Goal: Contribute content

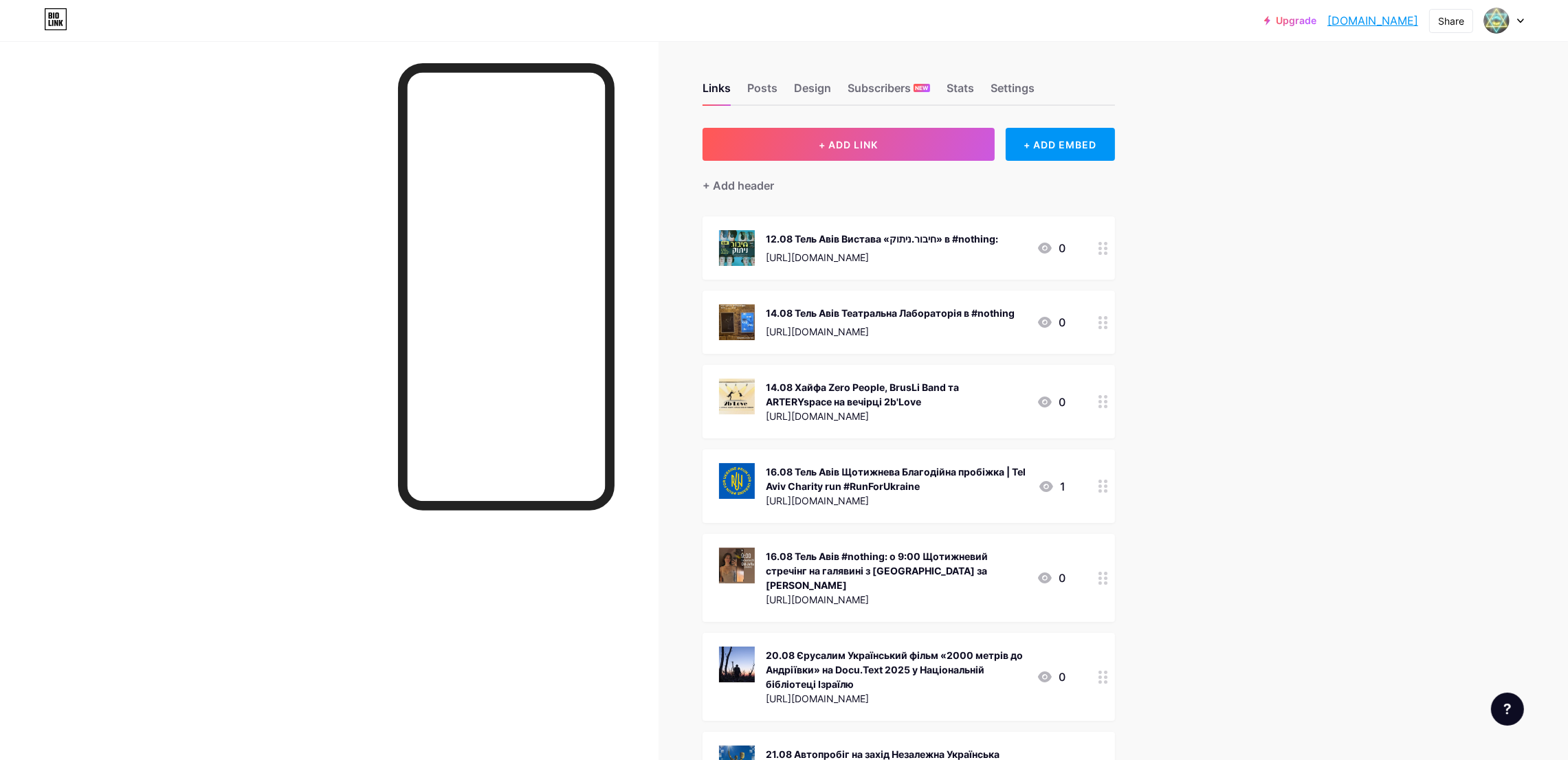
click at [860, 130] on button "+ ADD LINK" at bounding box center [848, 144] width 292 height 33
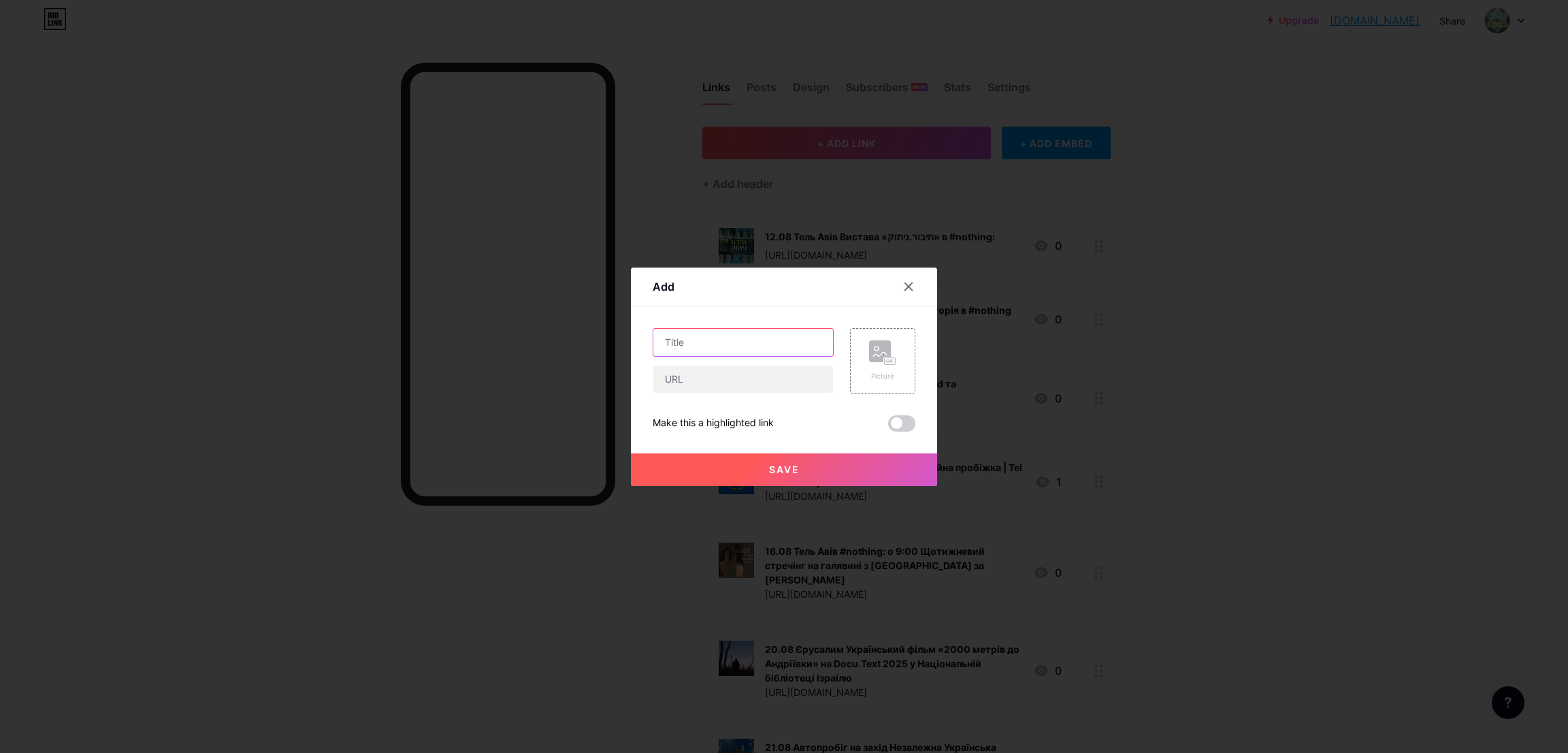
click at [724, 341] on input "text" at bounding box center [744, 342] width 180 height 27
paste input "Благодійний турнір з міні-футболу серед українського комʼюніті!"
type input "22.08 Нетанія Благодійний турнір з міні-футболу серед українського комʼюніті!"
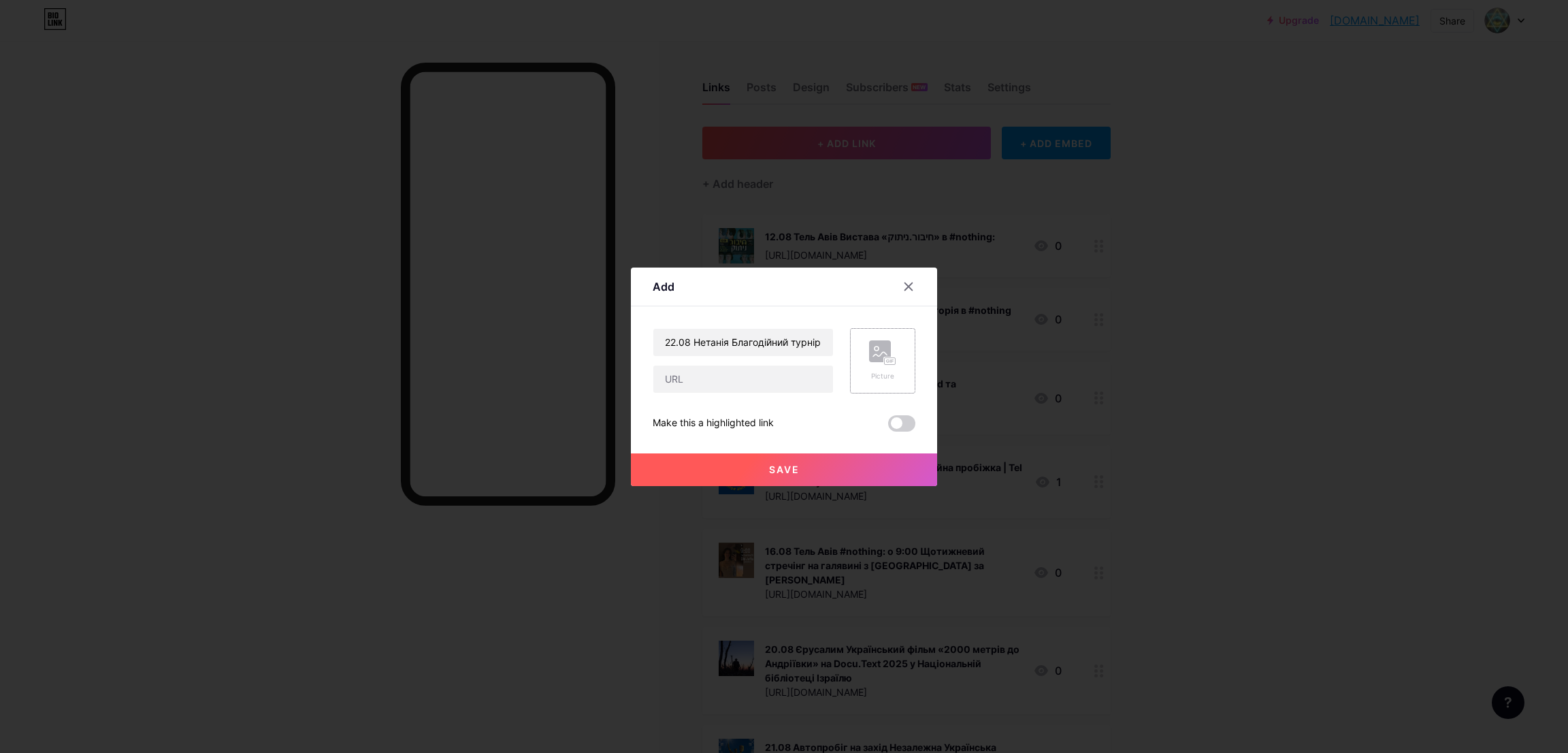
click at [873, 356] on rect at bounding box center [880, 351] width 22 height 22
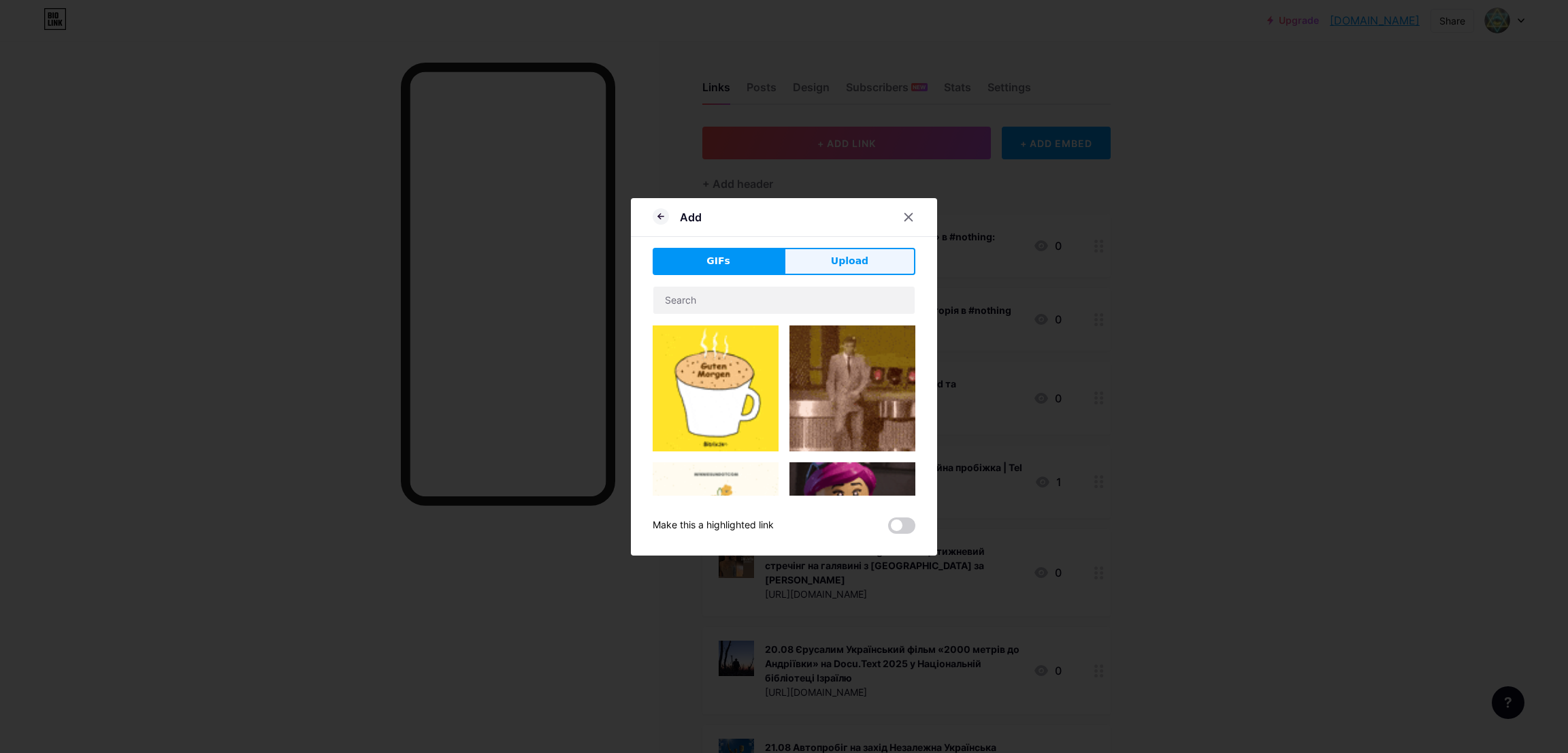
click at [809, 268] on button "Upload" at bounding box center [850, 261] width 131 height 27
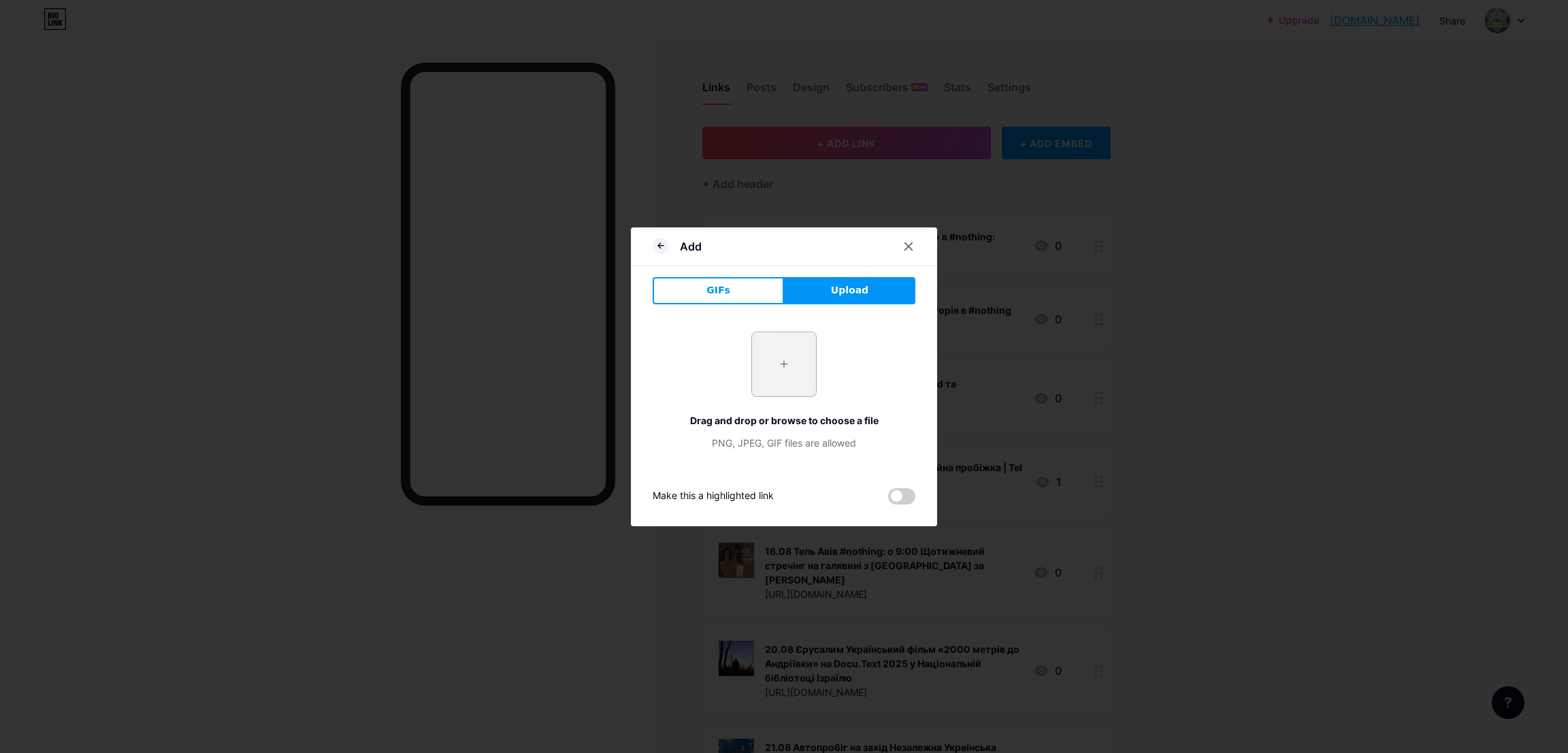
click at [773, 367] on input "file" at bounding box center [784, 364] width 64 height 64
type input "C:\fakepath\впвпвп.JPG"
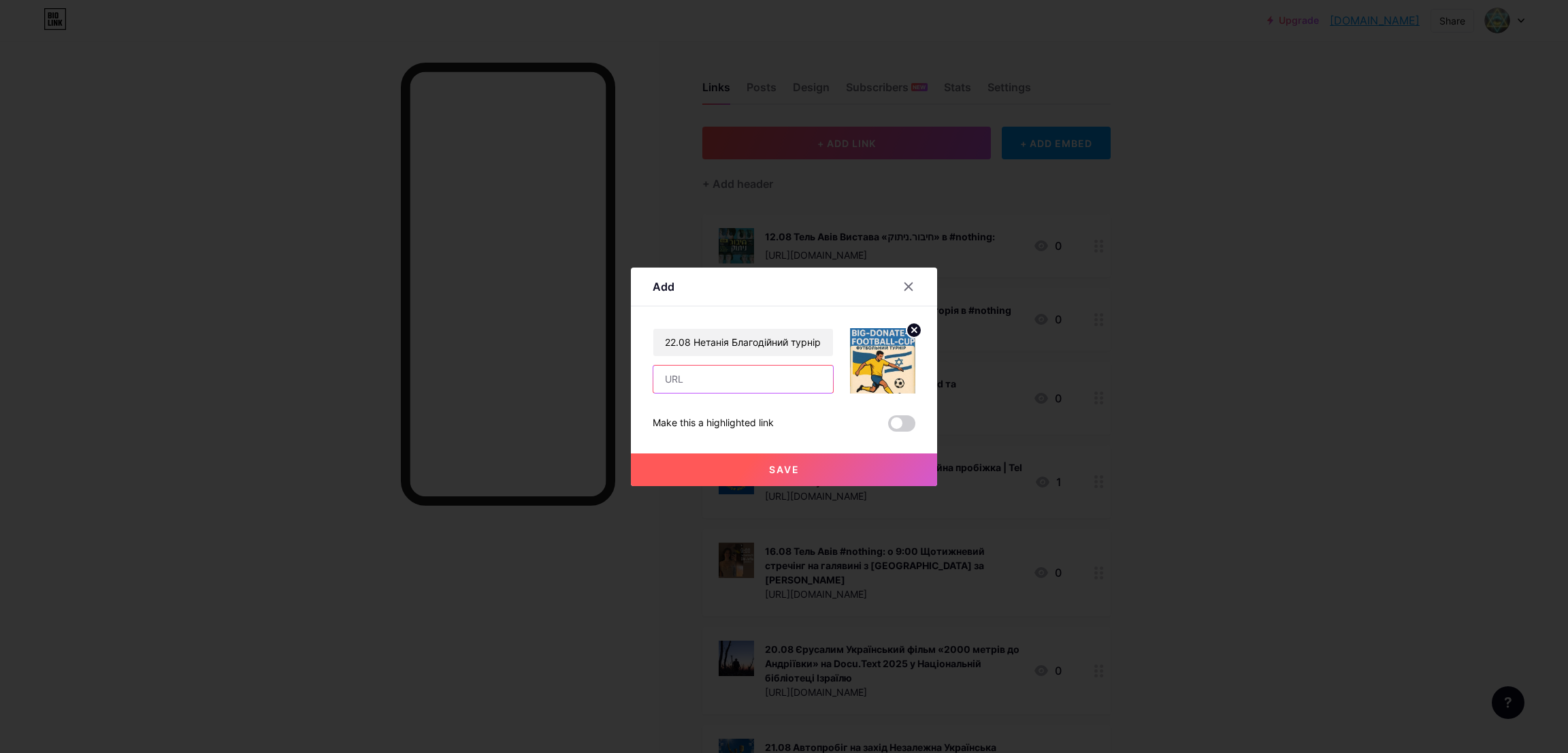
click at [695, 367] on input "text" at bounding box center [744, 378] width 180 height 27
paste input "[URL][DOMAIN_NAME]"
type input "[URL][DOMAIN_NAME]"
click at [774, 469] on span "Save" at bounding box center [784, 469] width 31 height 12
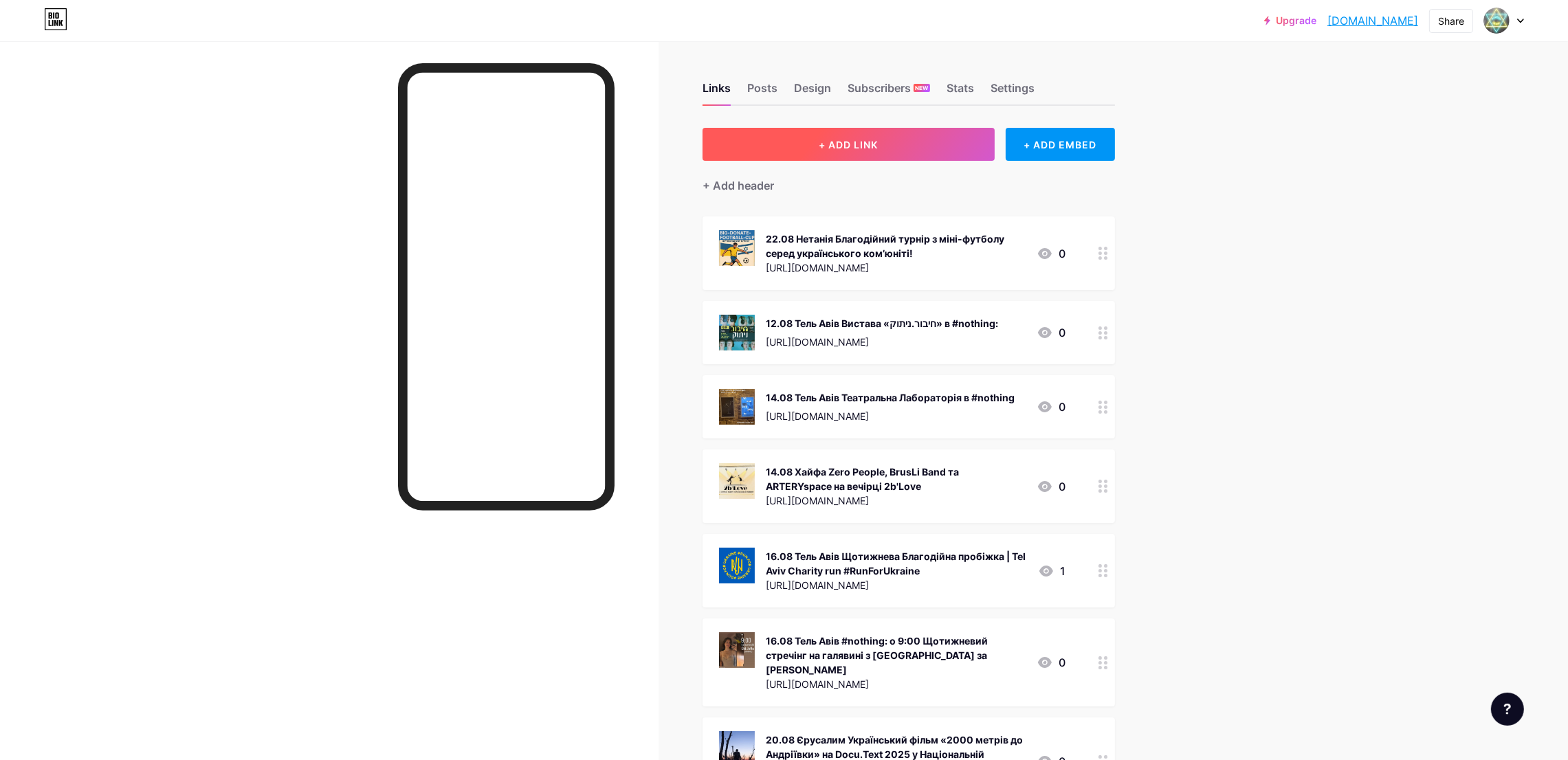
click at [798, 152] on button "+ ADD LINK" at bounding box center [848, 144] width 292 height 33
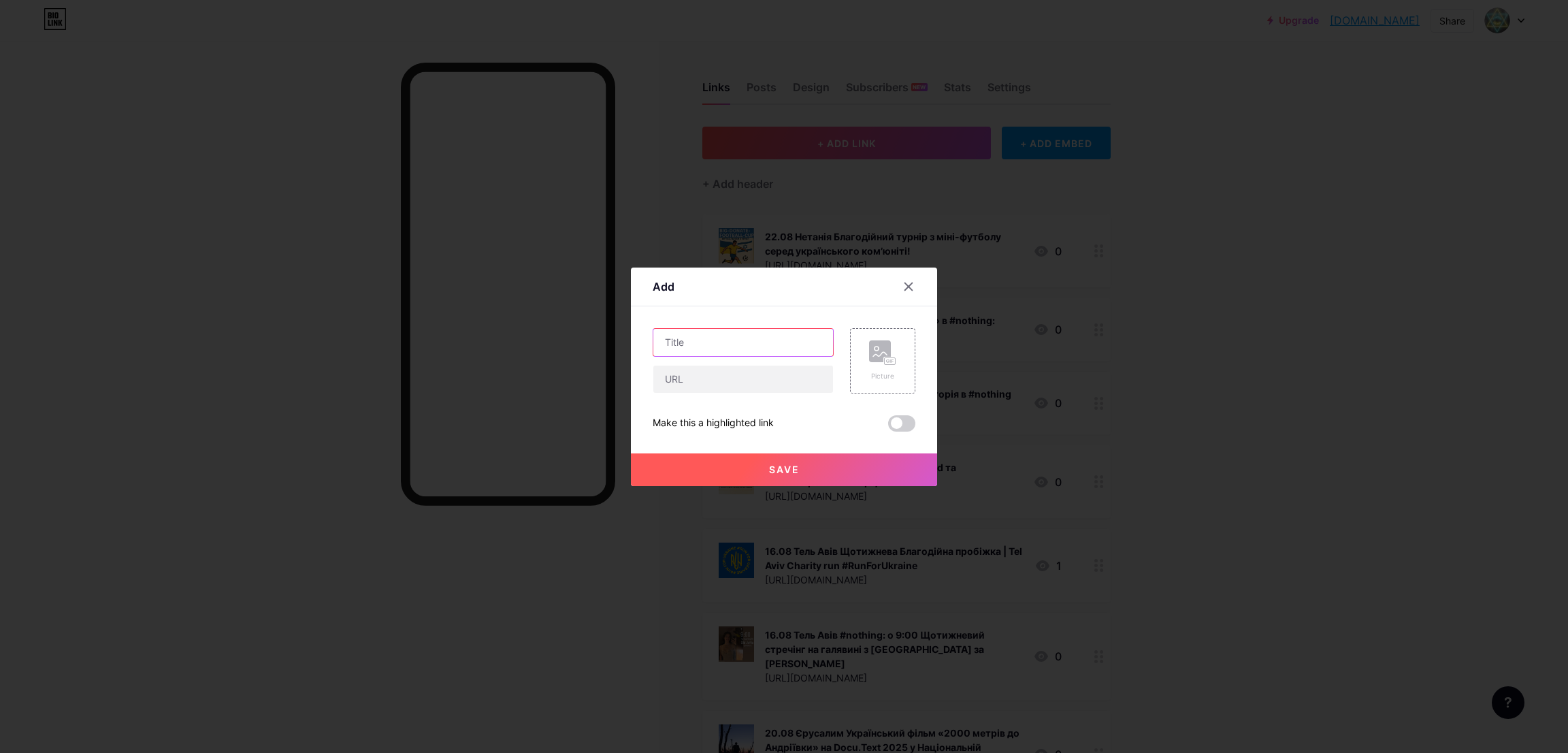
click at [685, 351] on input "text" at bounding box center [744, 342] width 180 height 27
drag, startPoint x: 815, startPoint y: 344, endPoint x: 458, endPoint y: 332, distance: 357.2
click at [458, 332] on div "Add Content YouTube Play YouTube video without leaving your page. ADD Vimeo Pla…" at bounding box center [784, 376] width 1568 height 753
type input "24.08 [PERSON_NAME] Авів Автопробіг на захід Смак Незалежності"
click at [884, 363] on rect at bounding box center [890, 361] width 11 height 7
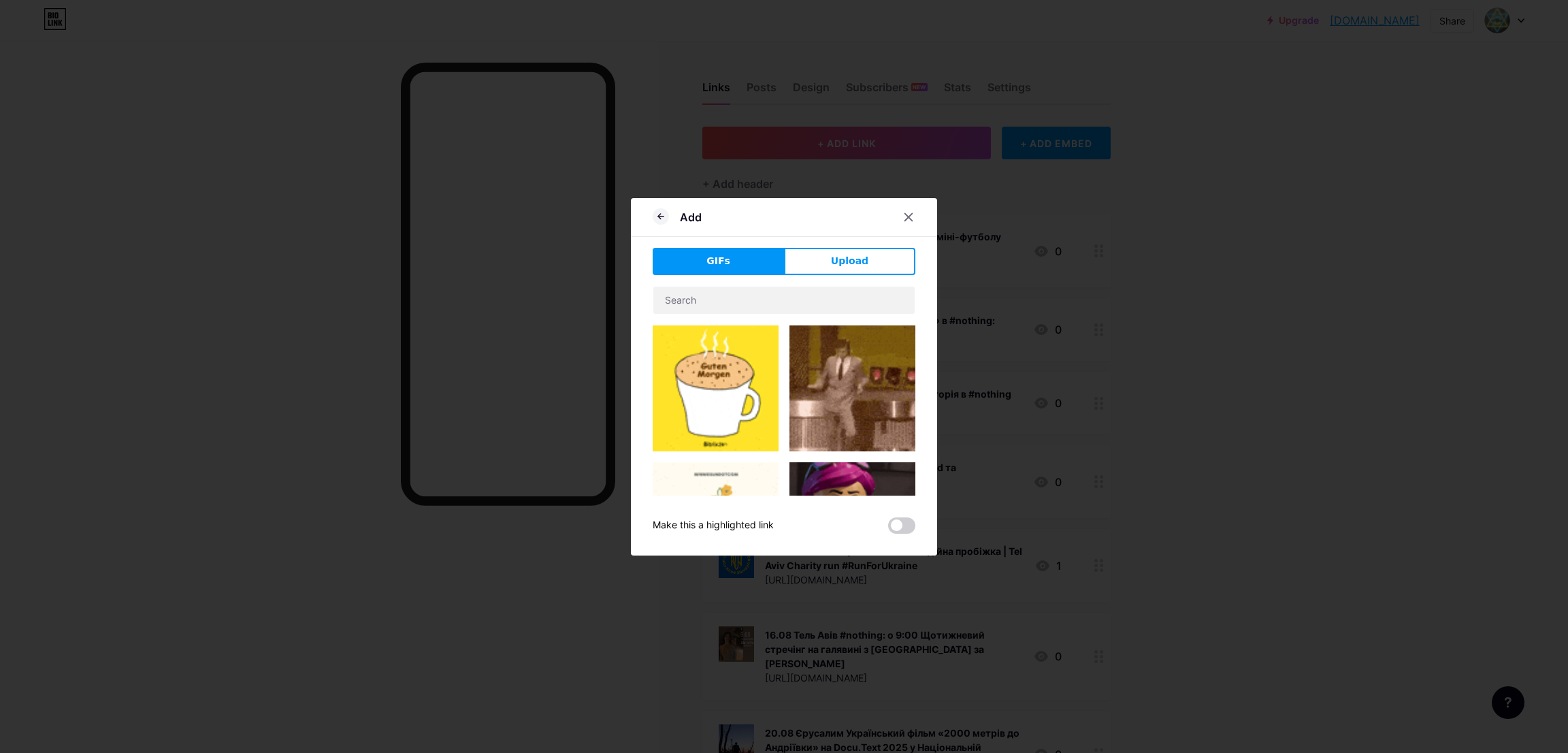
click at [834, 270] on button "Upload" at bounding box center [850, 261] width 131 height 27
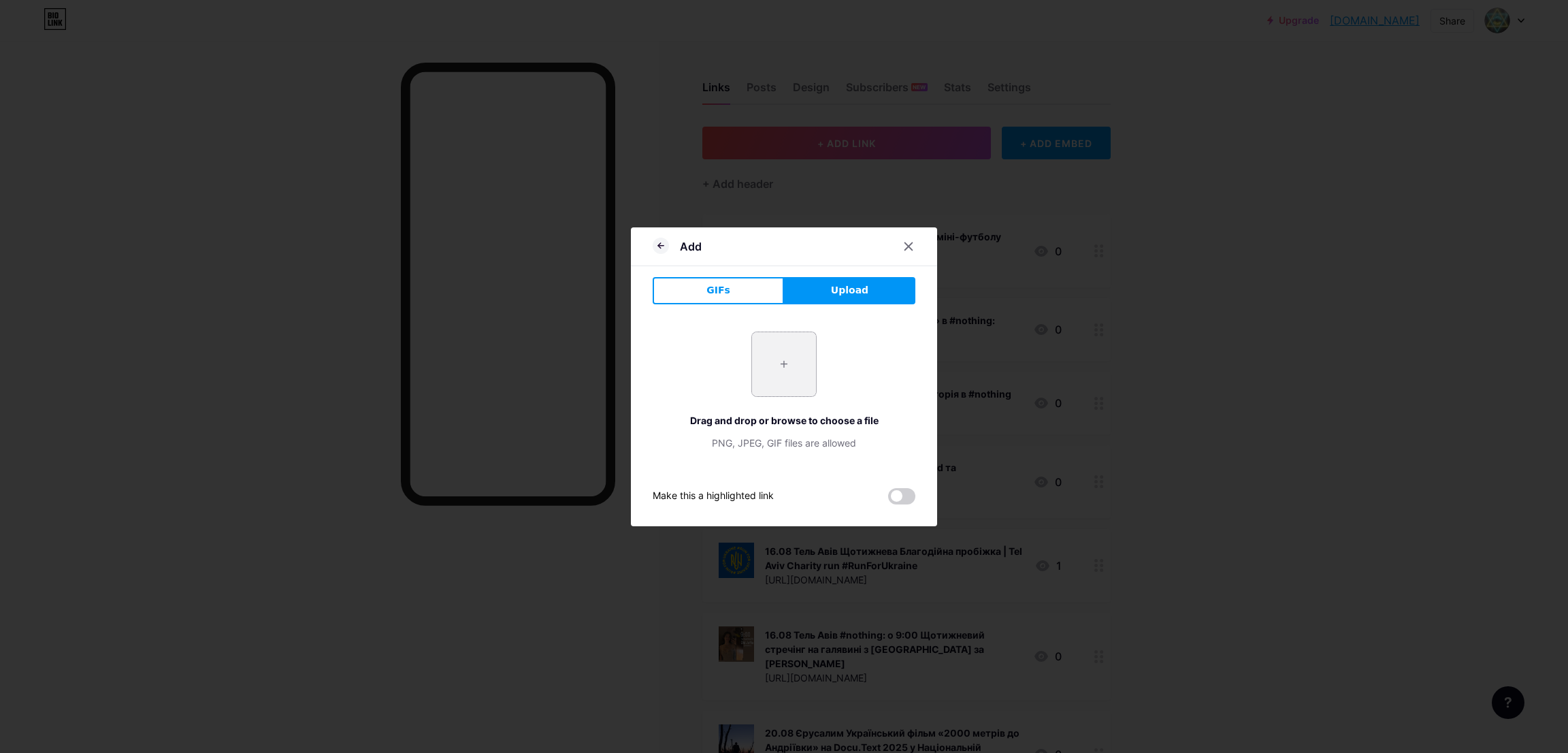
click at [767, 370] on input "file" at bounding box center [784, 364] width 64 height 64
type input "C:\fakepath\sfsfsf.JPG"
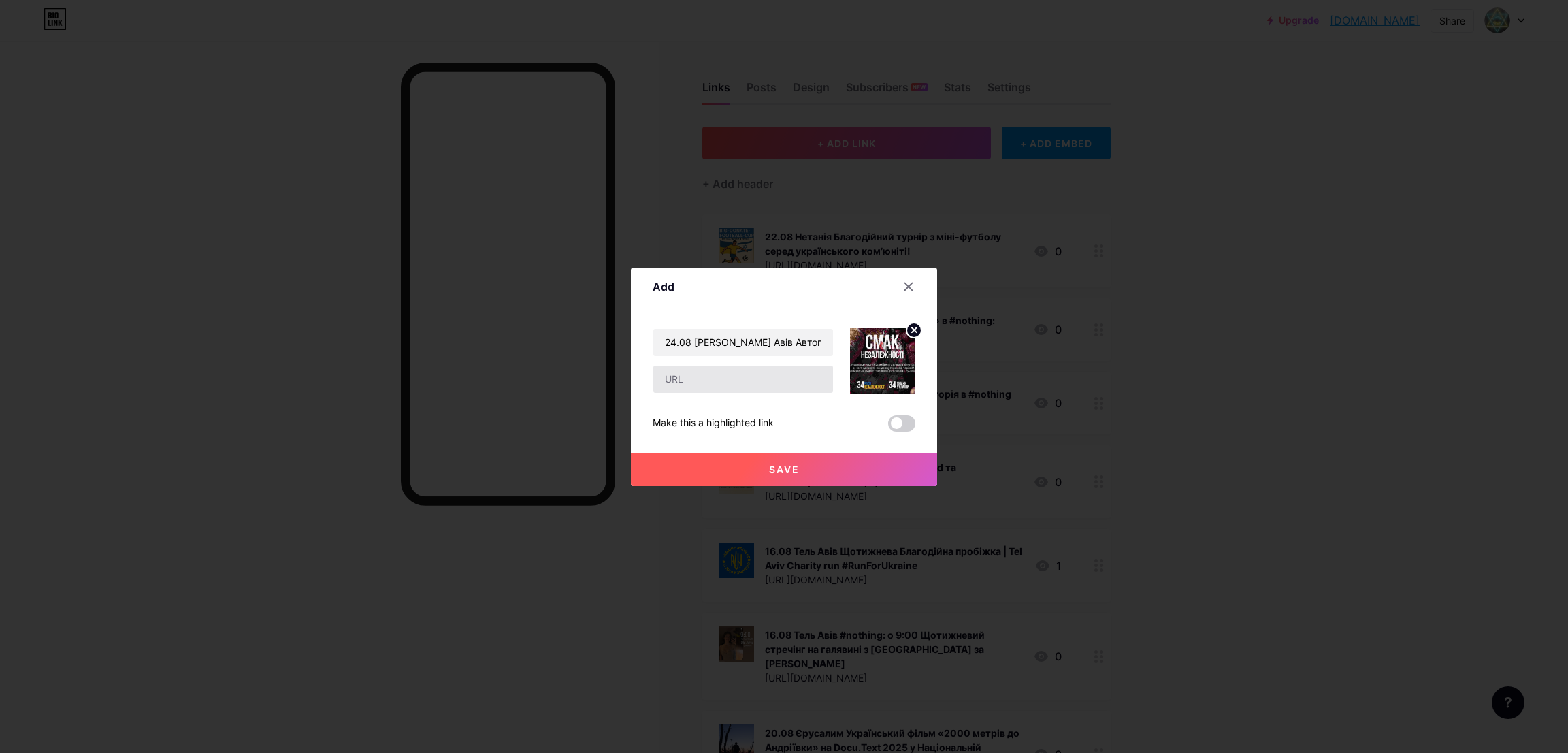
click at [717, 381] on input "text" at bounding box center [744, 378] width 180 height 27
paste input "[URL][DOMAIN_NAME]"
type input "[URL][DOMAIN_NAME]"
click at [769, 470] on span "Save" at bounding box center [784, 469] width 31 height 12
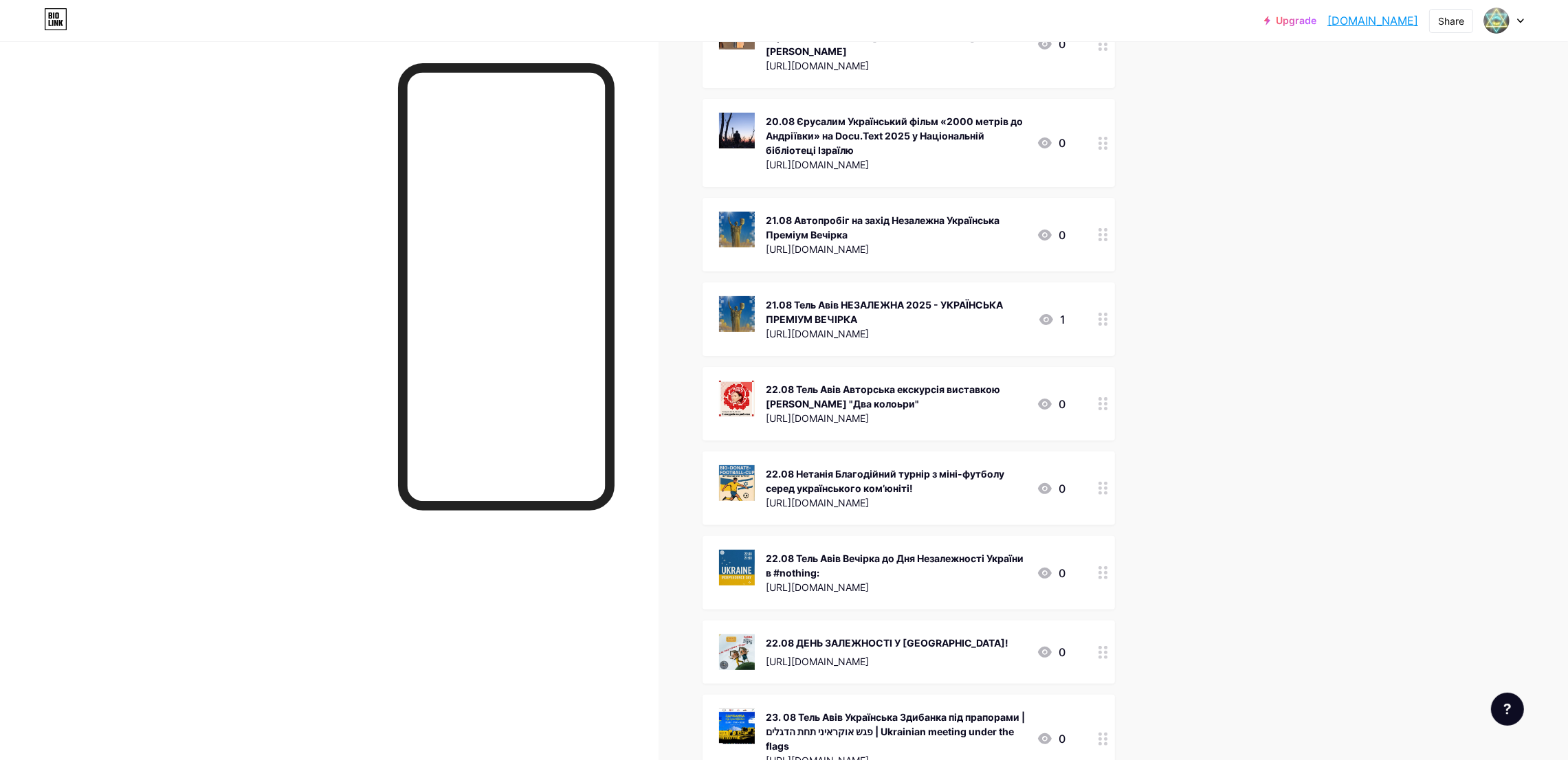
scroll to position [843, 0]
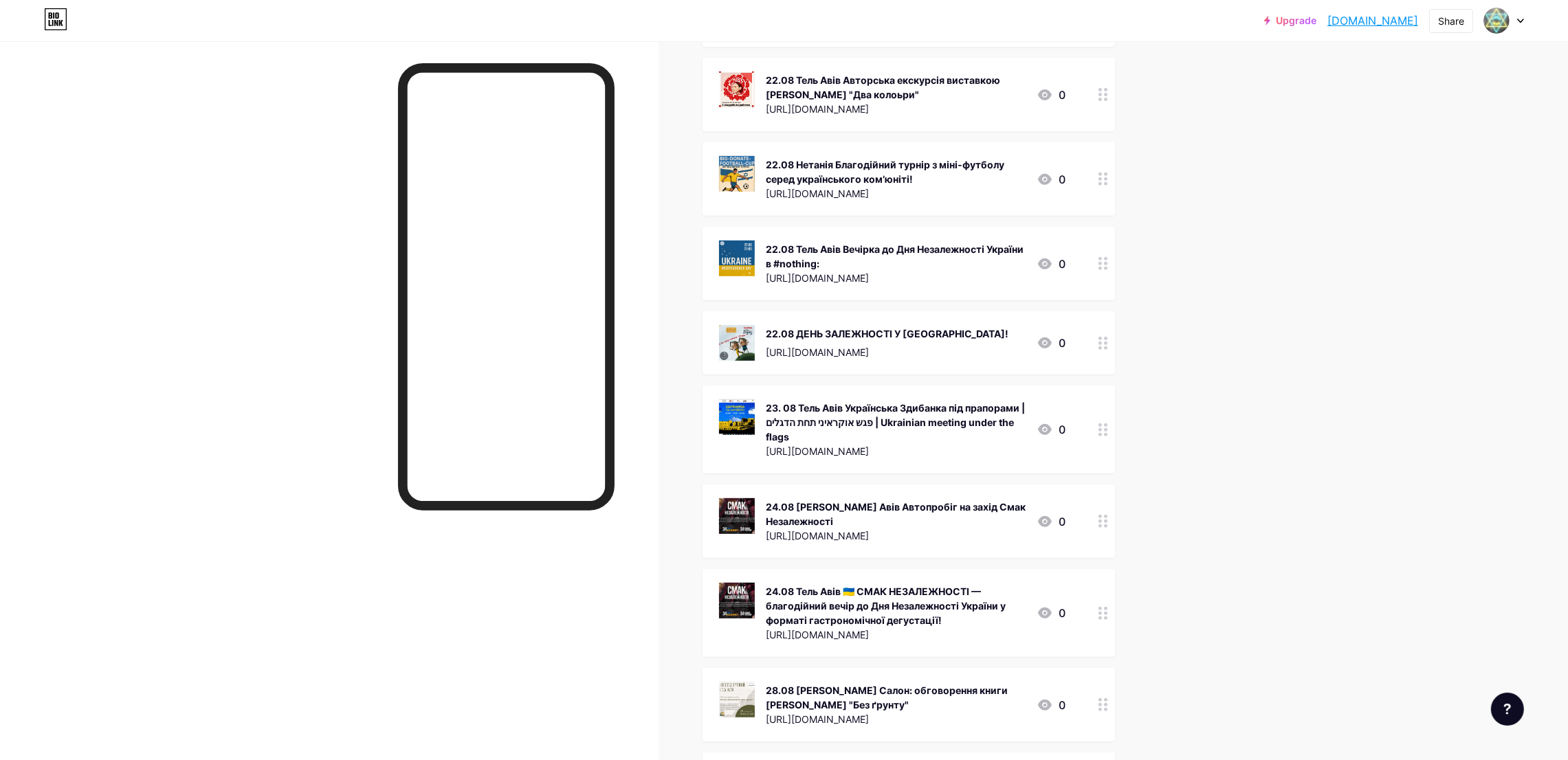
click at [892, 499] on div "24.08 [PERSON_NAME] Авів Автопробіг на захід Смак Незалежності" at bounding box center [895, 513] width 260 height 29
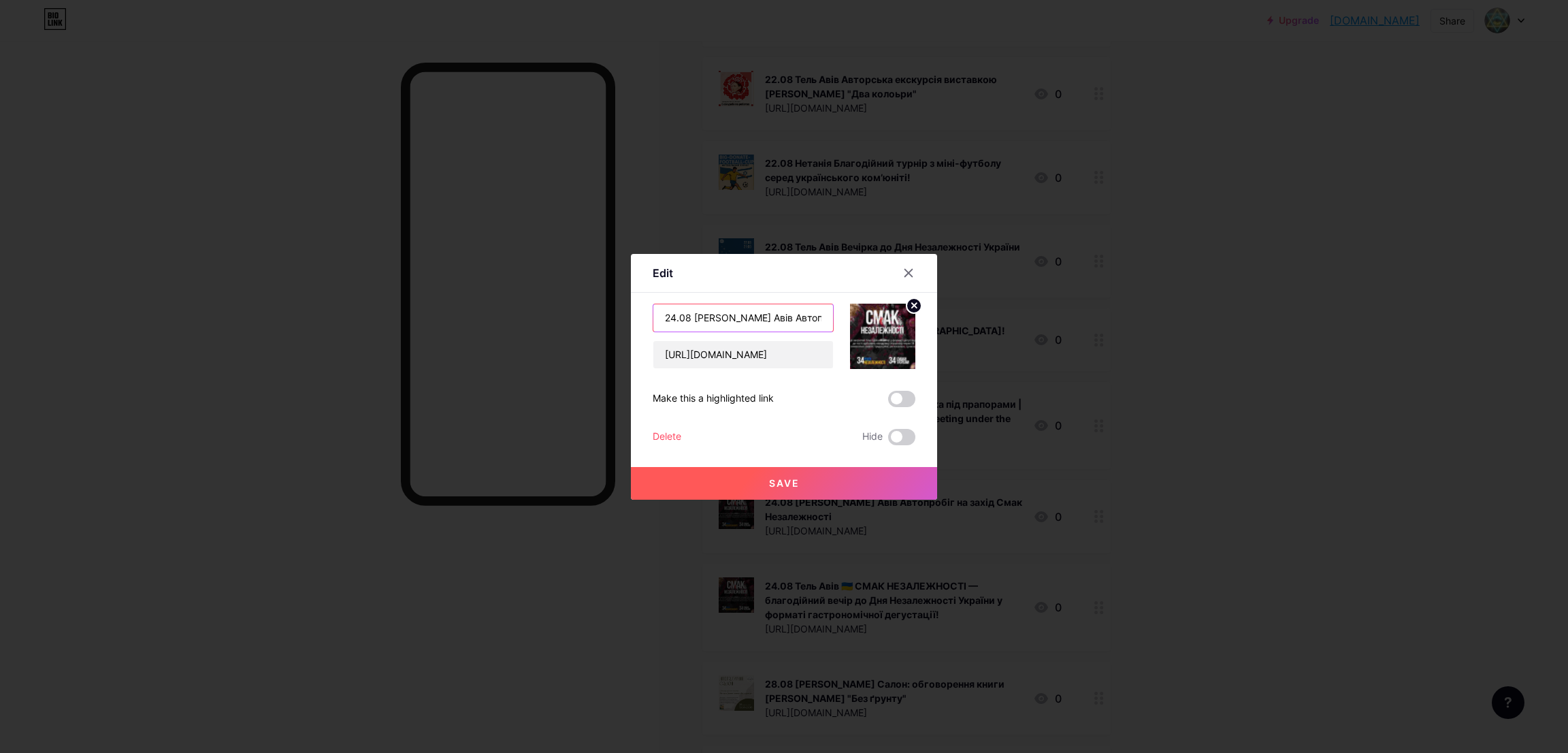
click at [761, 314] on input "24.08 [PERSON_NAME] Авів Автопробіг на захід Смак Незалежності" at bounding box center [744, 318] width 180 height 27
click at [901, 265] on div at bounding box center [909, 273] width 25 height 25
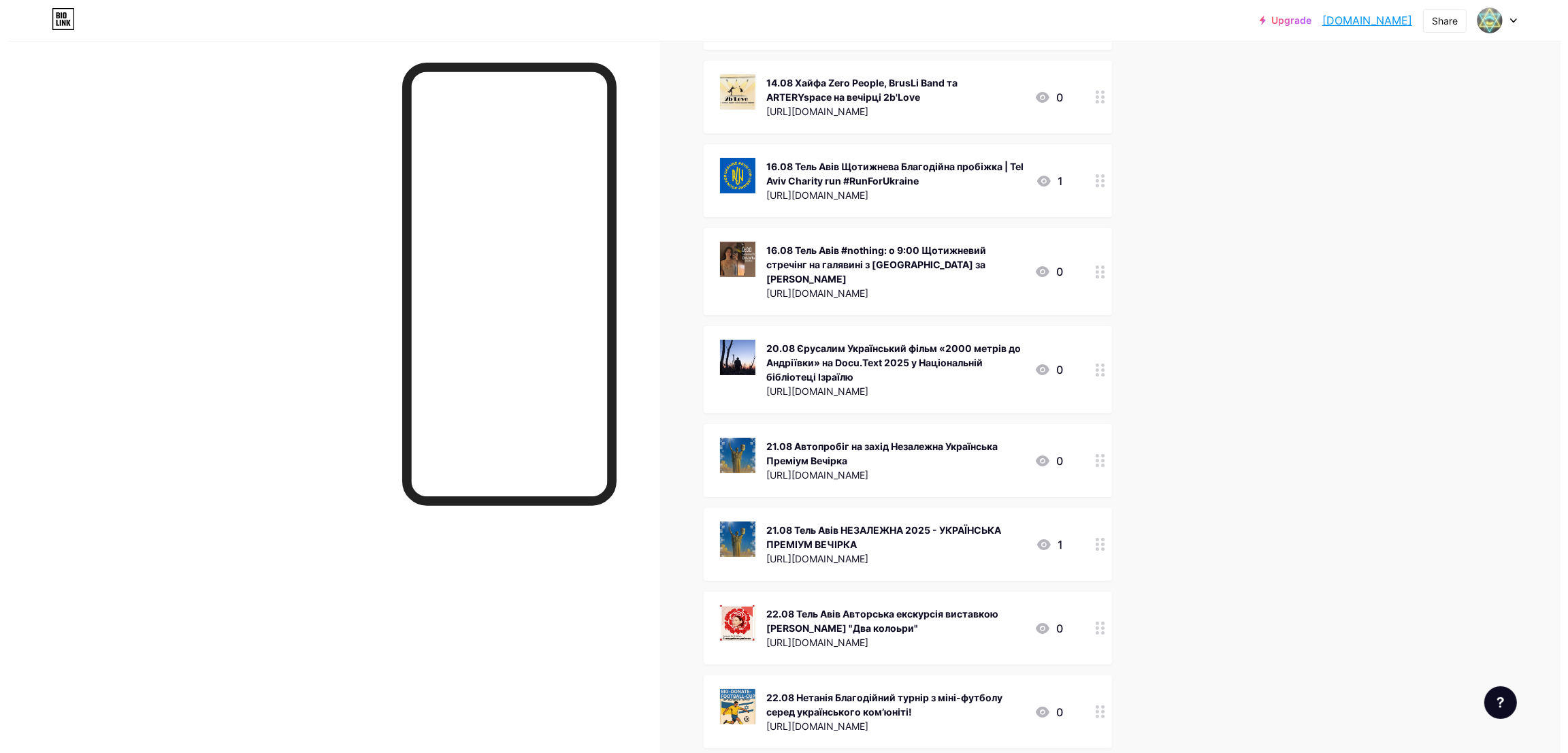
scroll to position [305, 0]
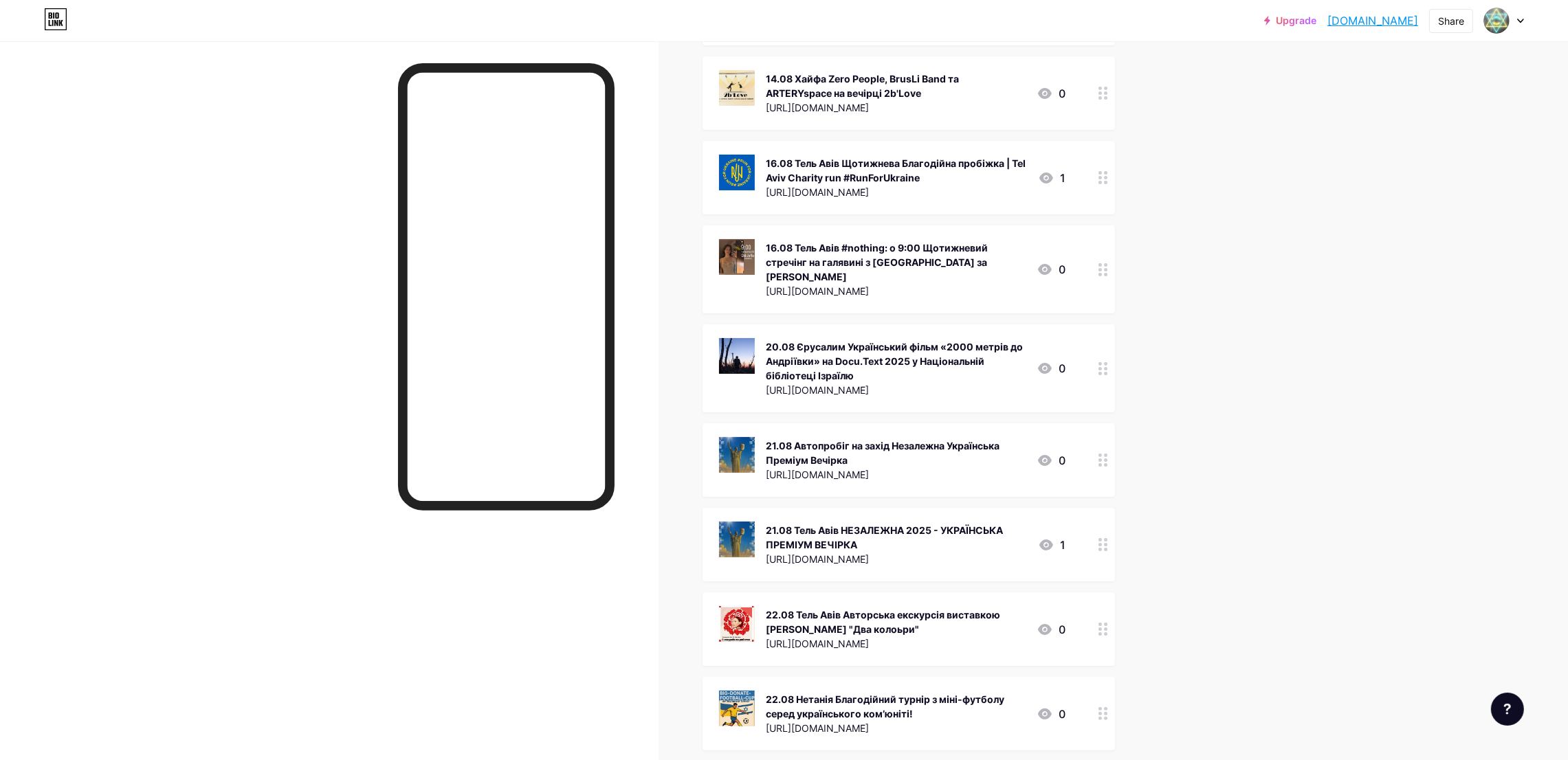
click at [839, 439] on div "21.08 Автопробіг на захід Незалежна Українська Преміум Вечірка" at bounding box center [895, 453] width 260 height 29
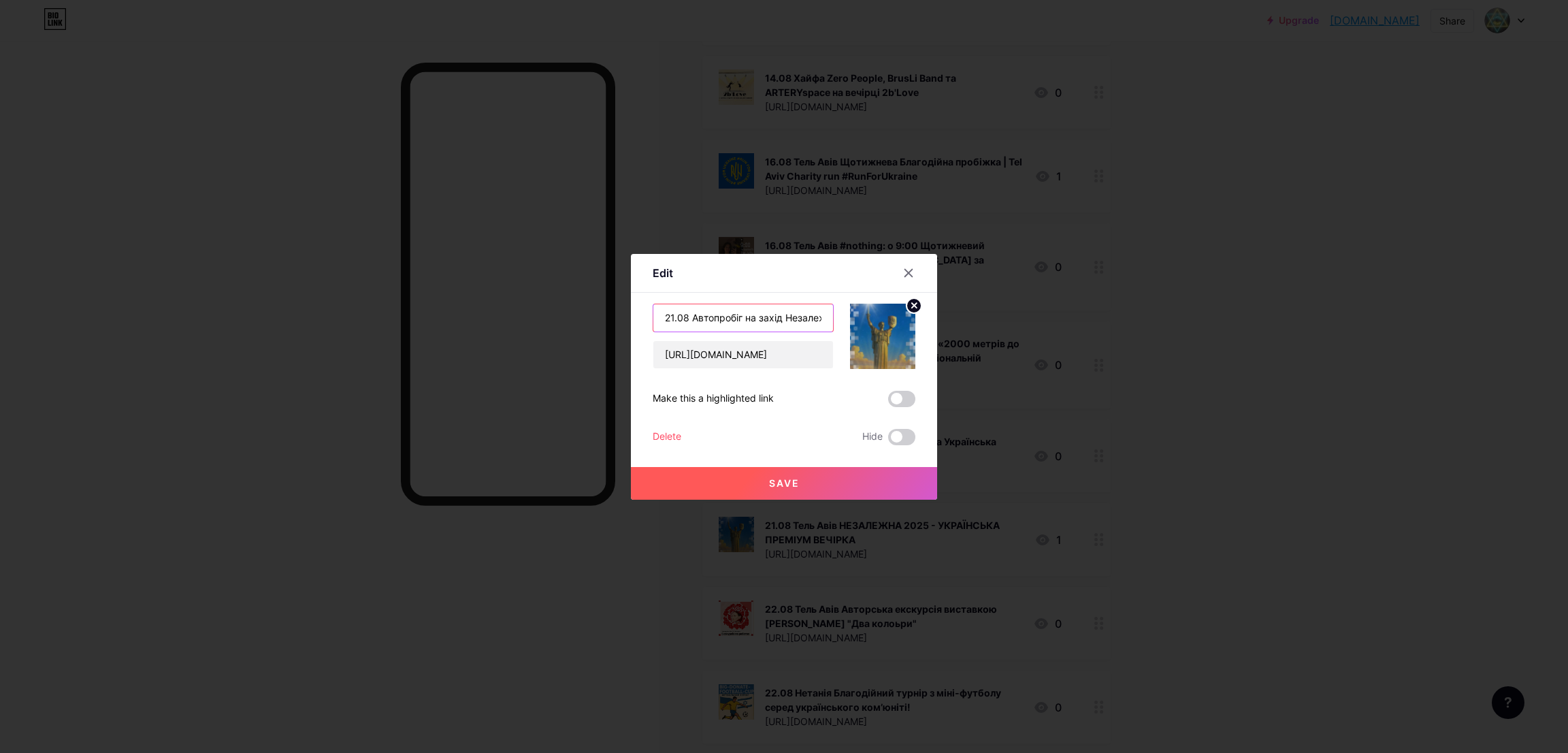
click at [685, 318] on input "21.08 Автопробіг на захід Незалежна Українська Преміум Вечірка" at bounding box center [744, 318] width 180 height 27
paste input "шдод [PERSON_NAME]"
type input "21.08 Ашдод Тель Авів Автопробіг на захід Незалежна Українська Преміум Вечірка"
click at [754, 488] on button "Save" at bounding box center [784, 483] width 306 height 32
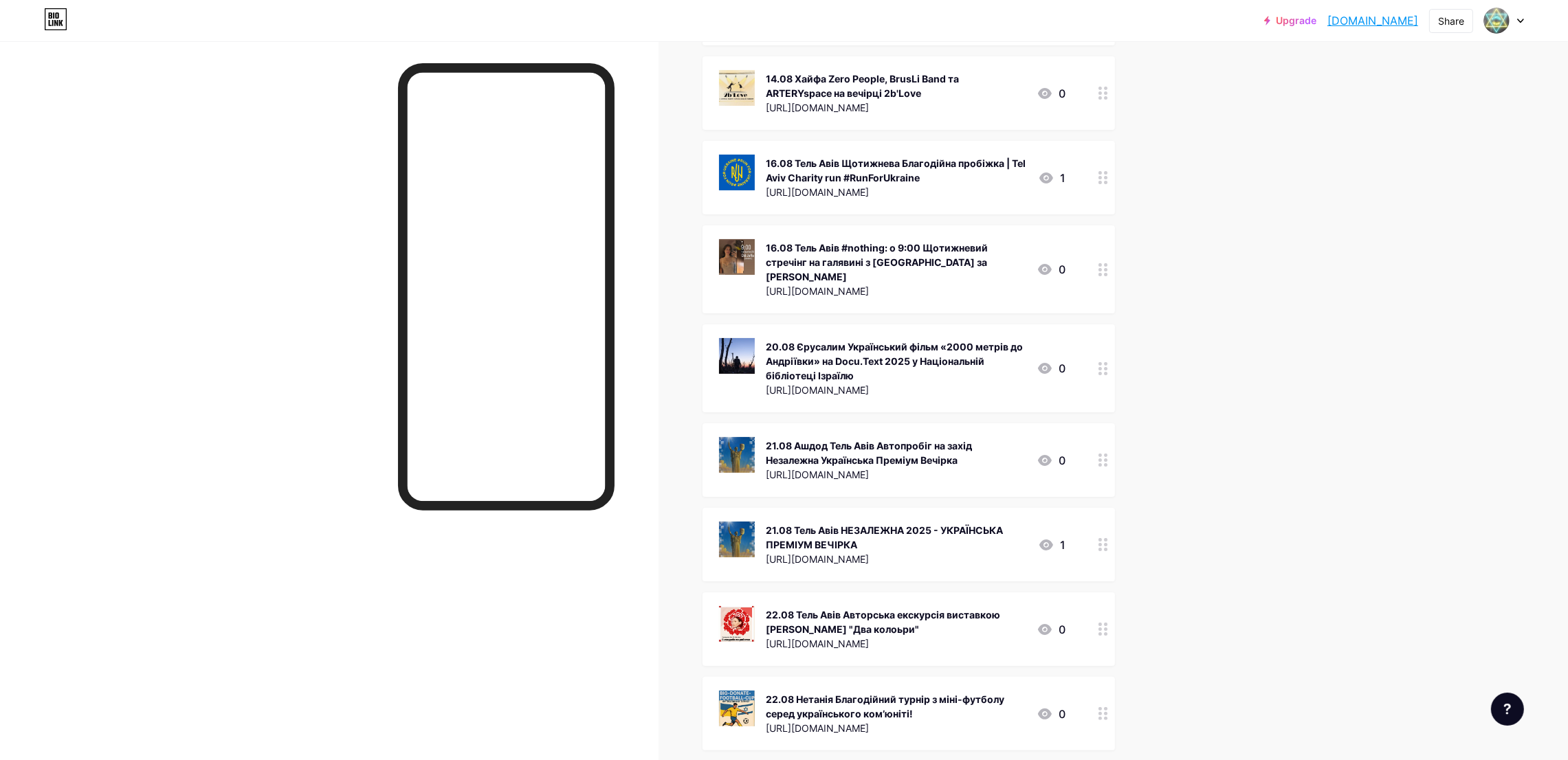
click at [840, 692] on div "22.08 Нетанія Благодійний турнір з міні-футболу серед українського комʼюніті!" at bounding box center [895, 706] width 260 height 29
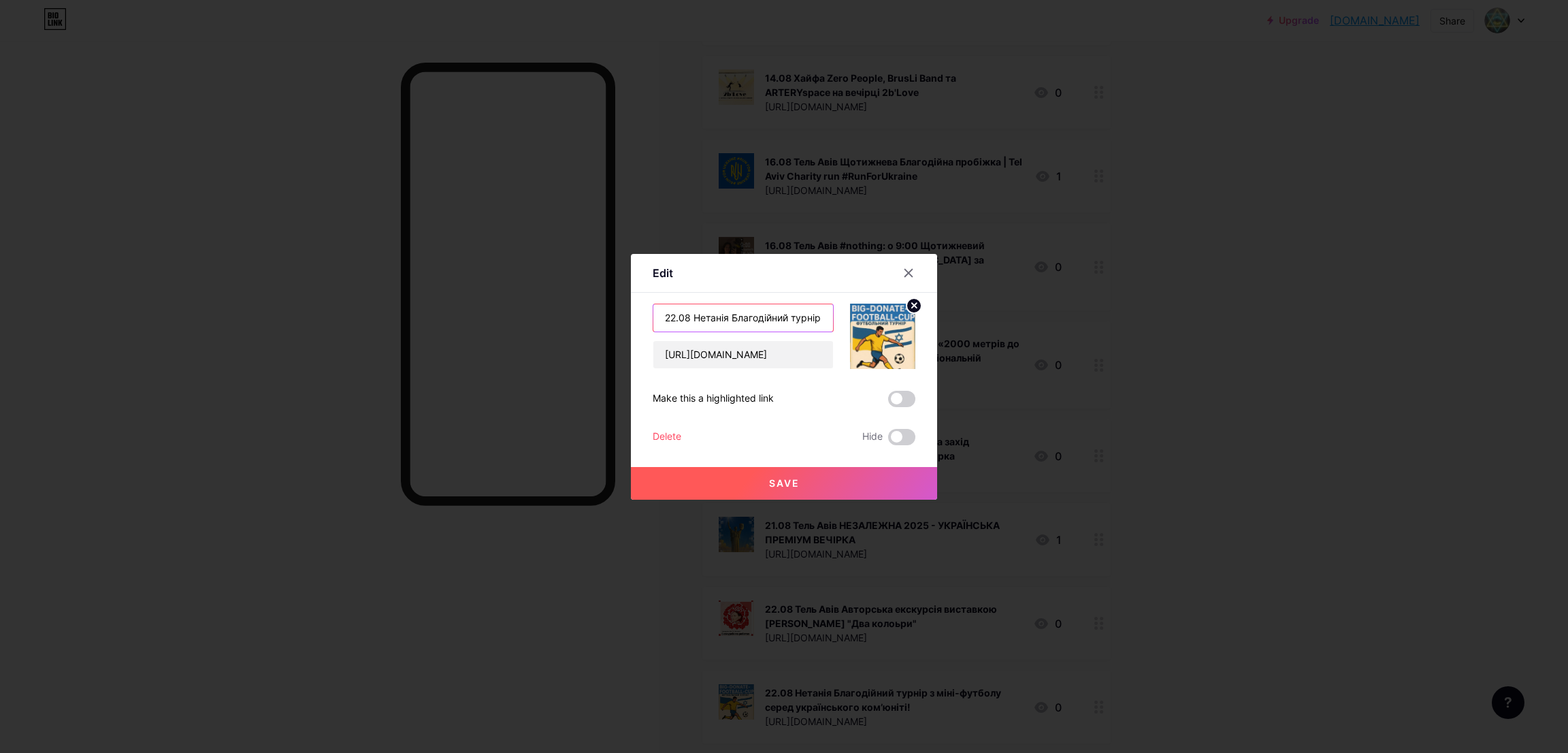
click at [734, 311] on input "22.08 Нетанія Благодійний турнір з міні-футболу серед українського комʼюніті!" at bounding box center [744, 318] width 180 height 27
